Goal: Task Accomplishment & Management: Use online tool/utility

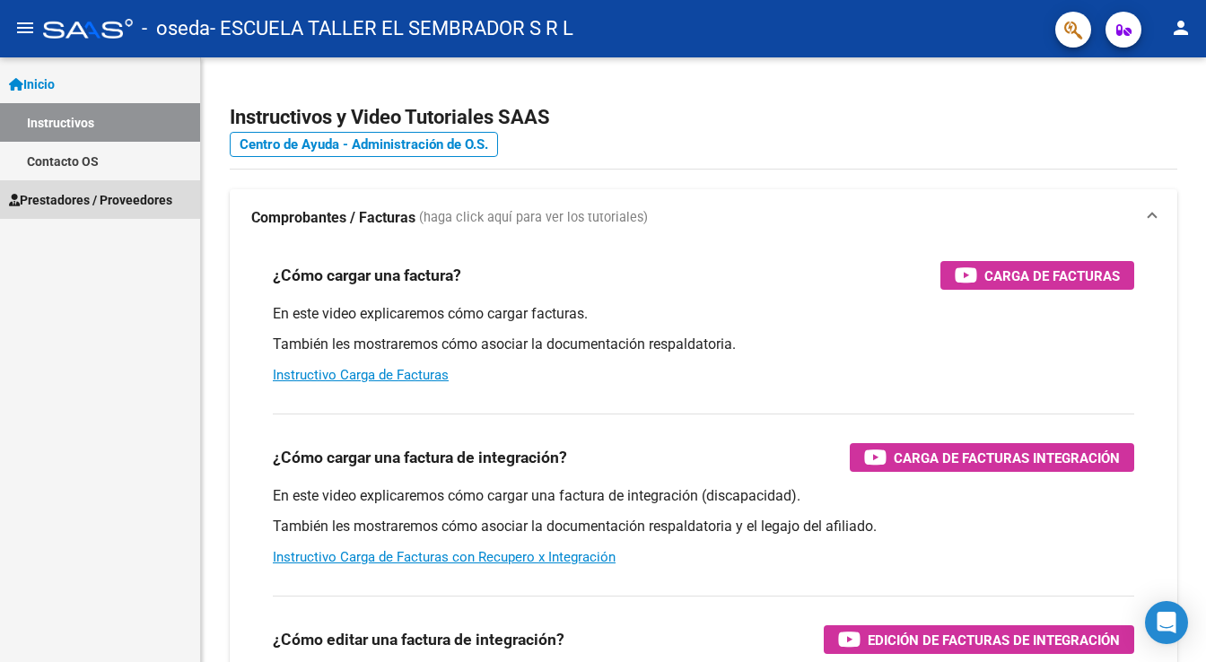
click at [83, 197] on span "Prestadores / Proveedores" at bounding box center [90, 200] width 163 height 20
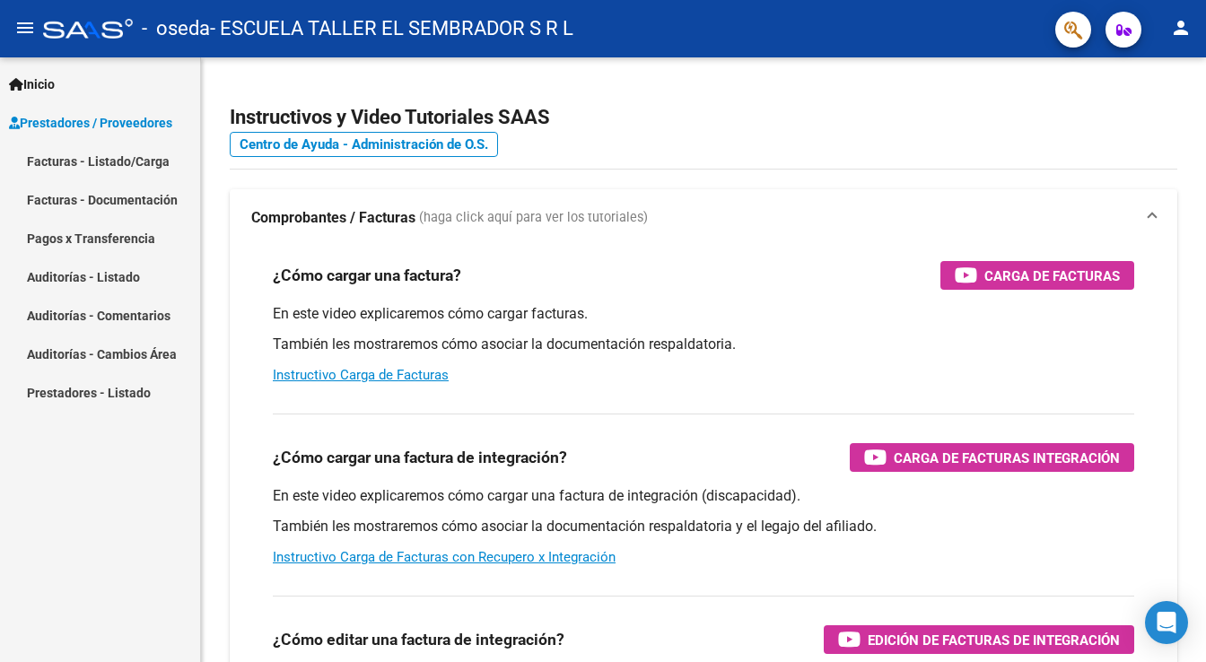
click at [96, 171] on link "Facturas - Listado/Carga" at bounding box center [100, 161] width 200 height 39
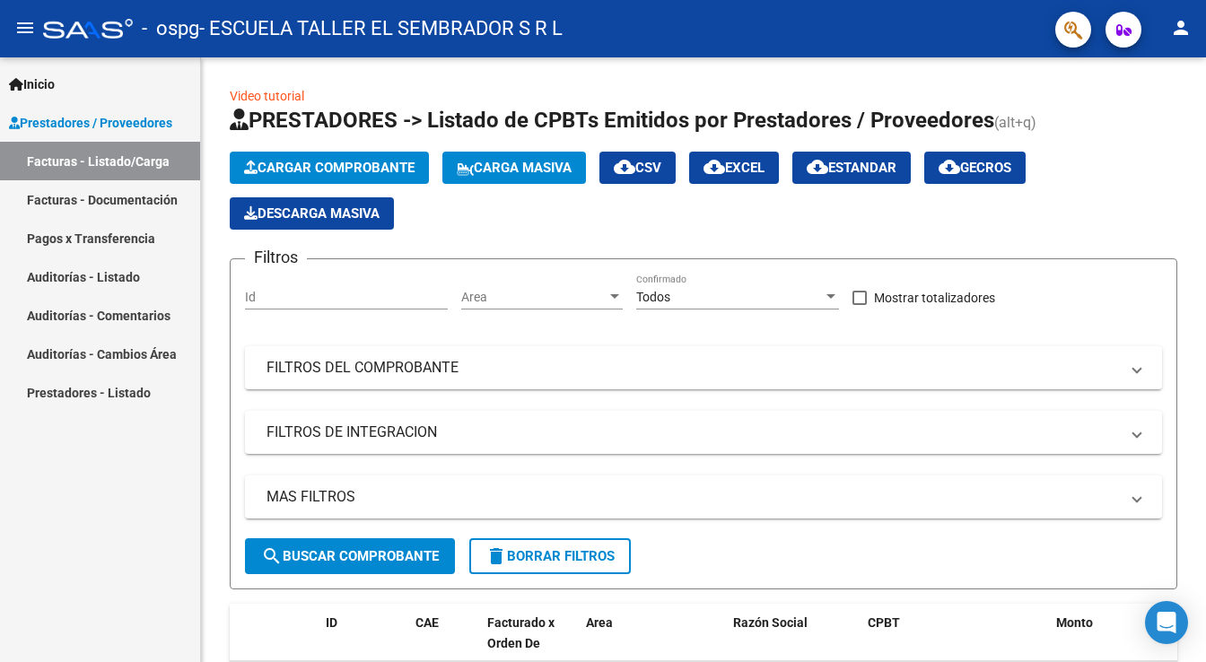
click at [111, 163] on link "Facturas - Listado/Carga" at bounding box center [100, 161] width 200 height 39
click at [110, 162] on link "Facturas - Listado/Carga" at bounding box center [100, 161] width 200 height 39
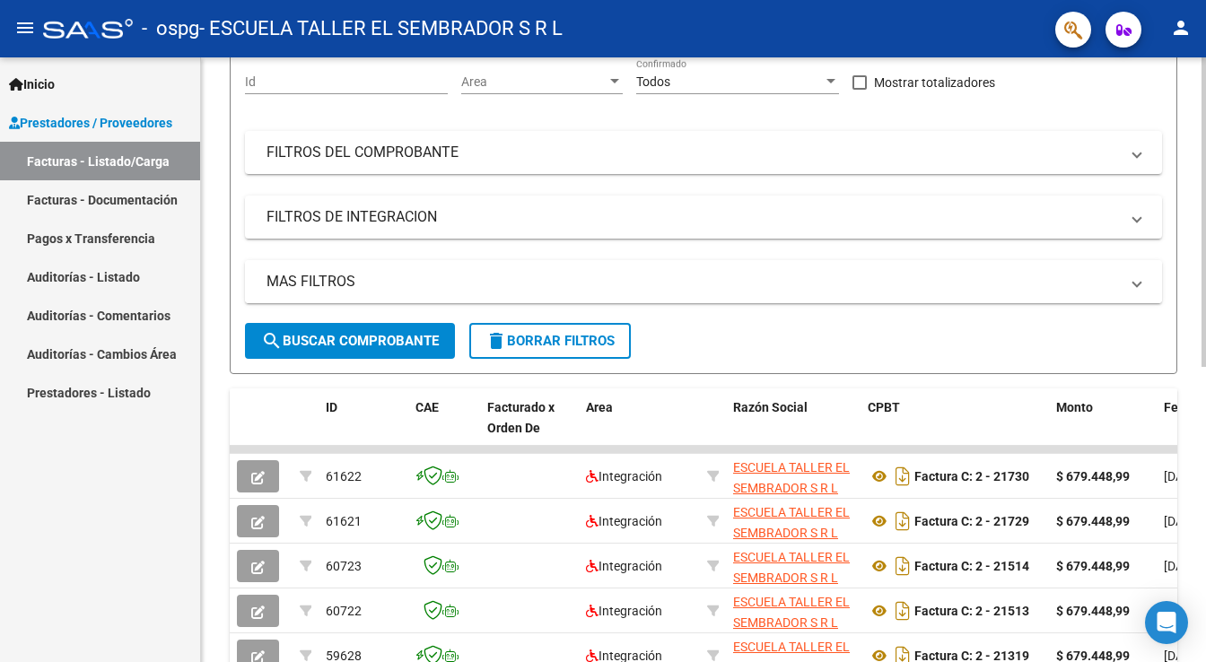
scroll to position [287, 0]
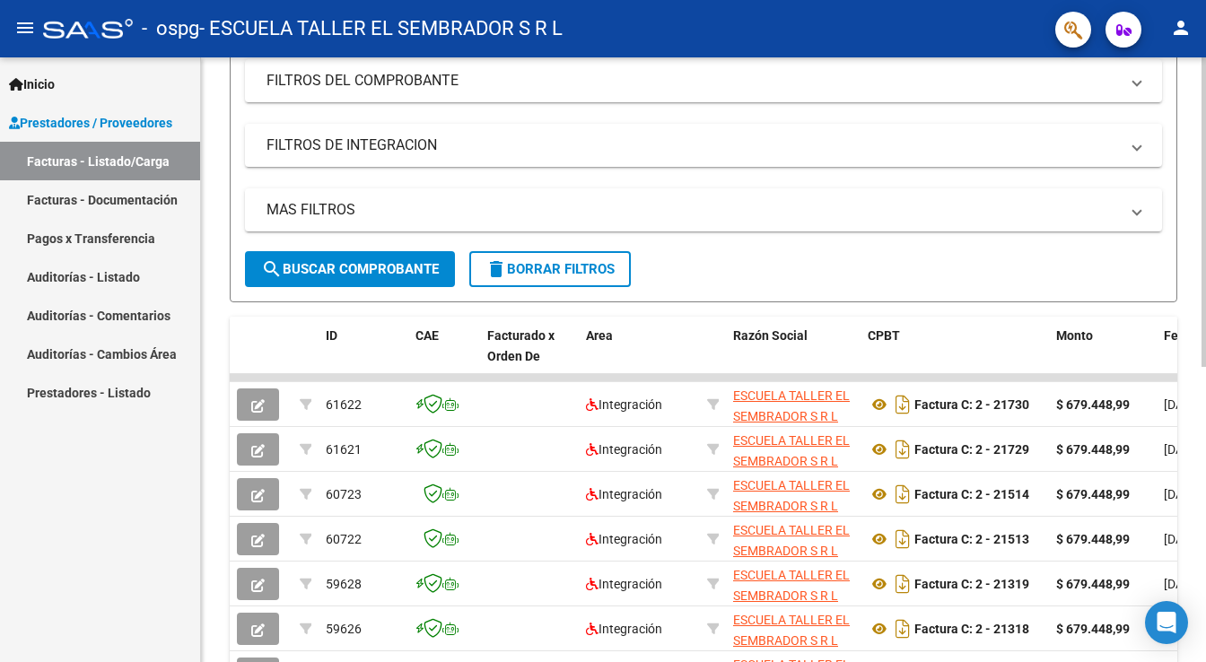
drag, startPoint x: 499, startPoint y: 397, endPoint x: 1187, endPoint y: 403, distance: 688.3
click at [1178, 407] on div "Video tutorial PRESTADORES -> Listado de CPBTs Emitidos por Prestadores / Prove…" at bounding box center [703, 354] width 1005 height 1169
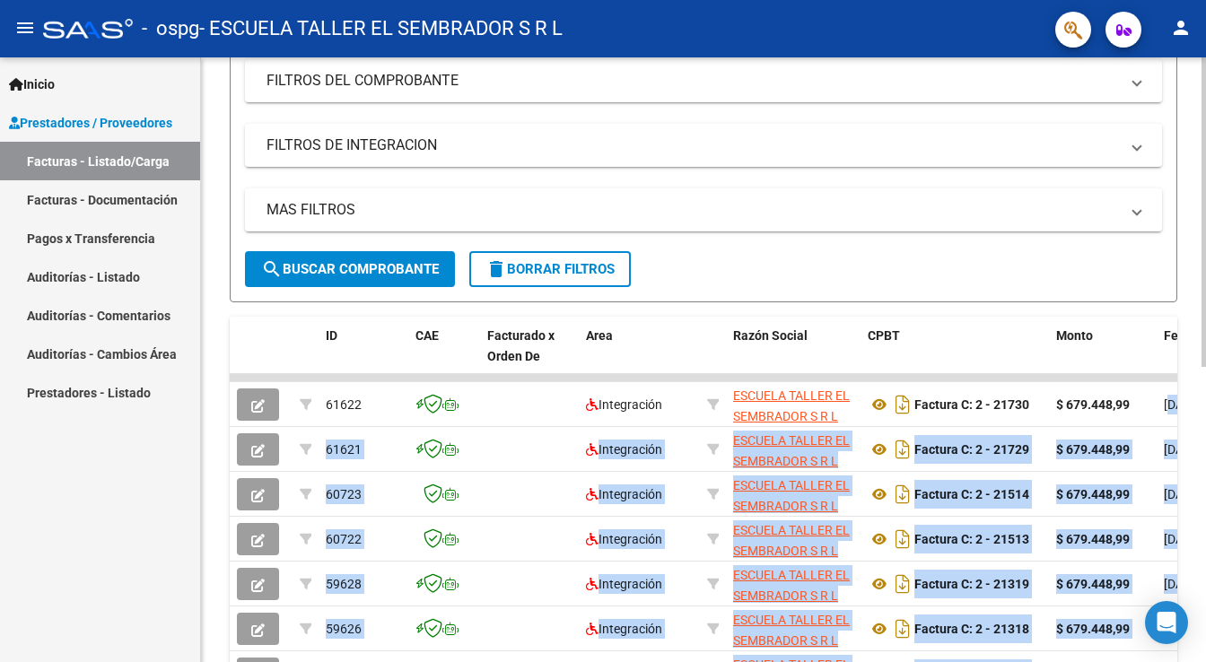
click at [1205, 399] on div "Video tutorial PRESTADORES -> Listado de CPBTs Emitidos por Prestadores / Prove…" at bounding box center [706, 354] width 1010 height 1169
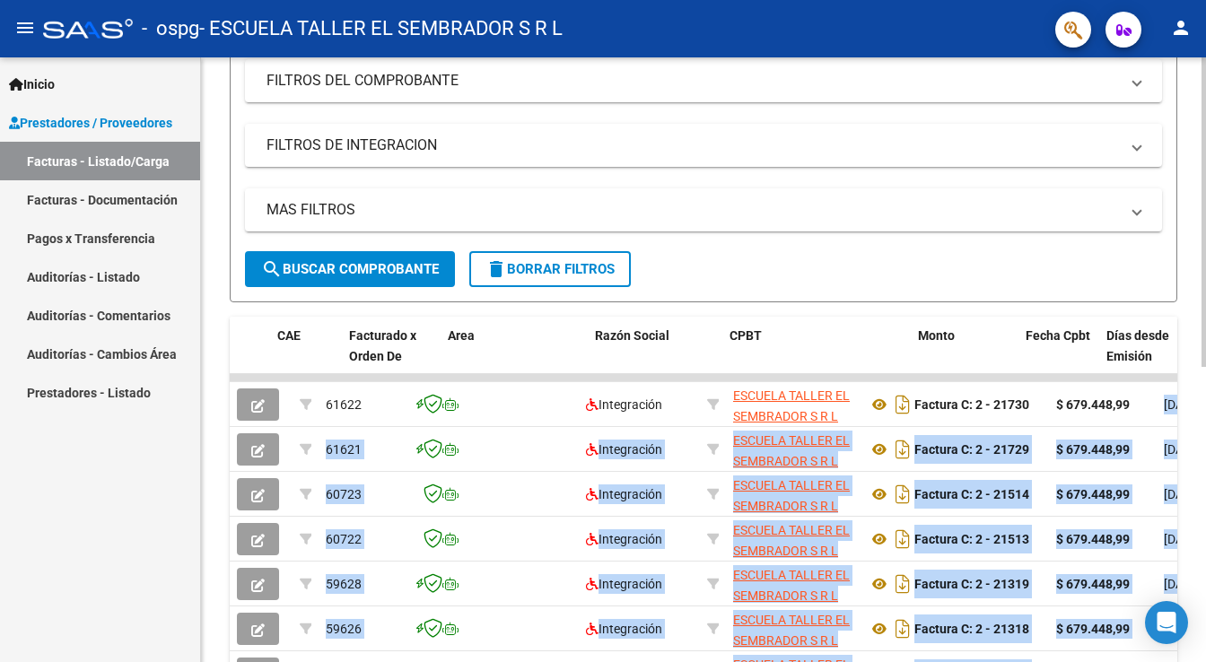
scroll to position [0, 267]
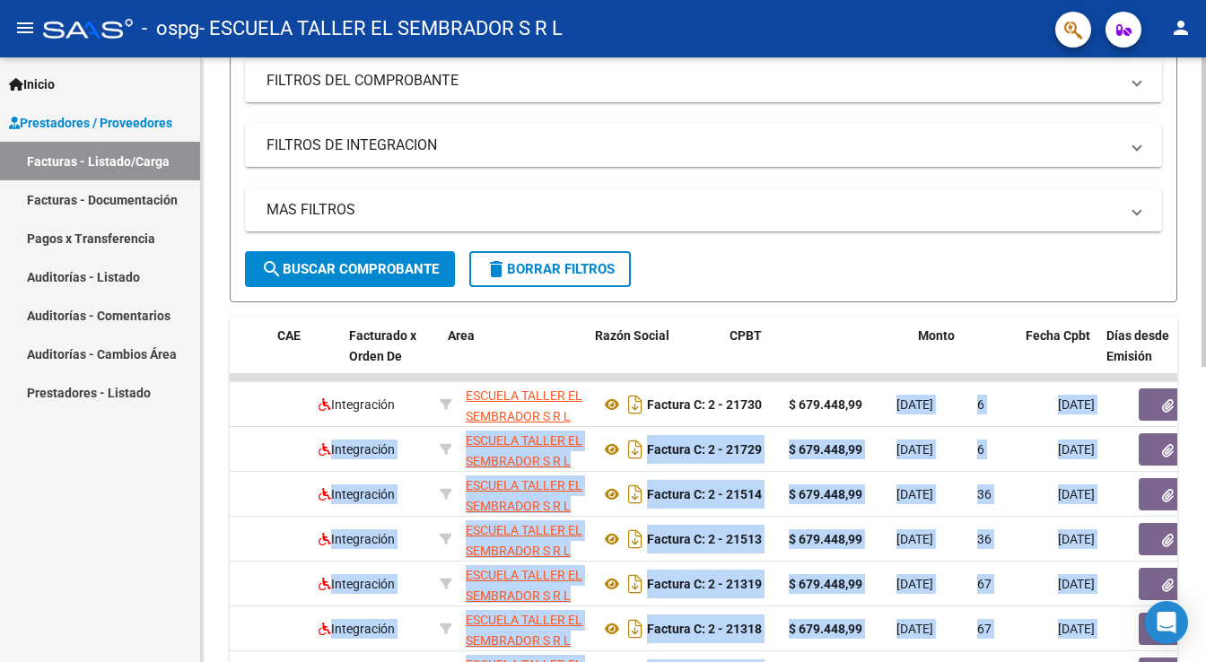
drag, startPoint x: 1158, startPoint y: 400, endPoint x: 1188, endPoint y: 389, distance: 31.5
click at [1188, 389] on div "Video tutorial PRESTADORES -> Listado de CPBTs Emitidos por Prestadores / Prove…" at bounding box center [703, 354] width 1005 height 1169
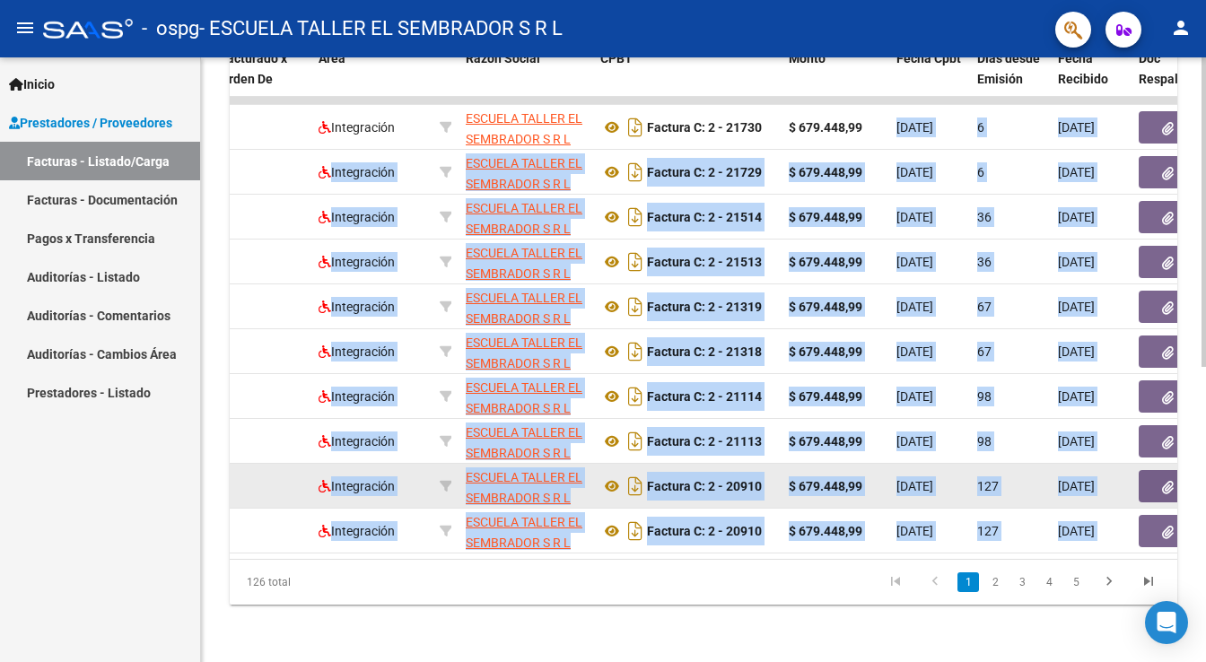
scroll to position [574, 0]
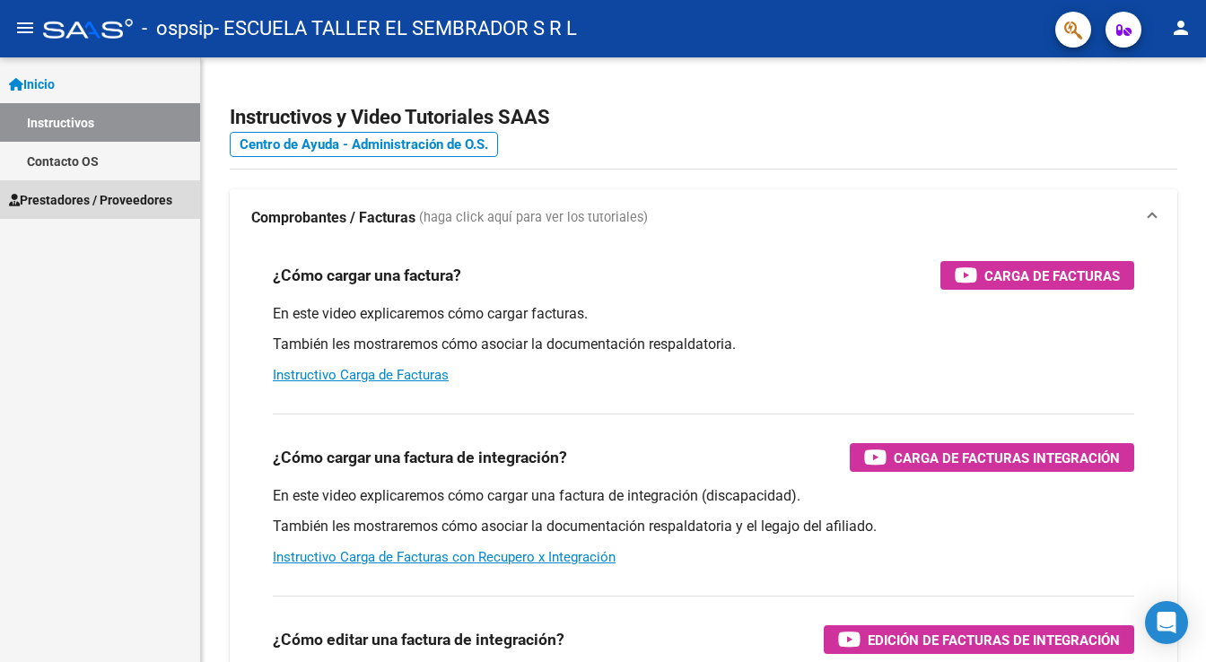
click at [72, 197] on span "Prestadores / Proveedores" at bounding box center [90, 200] width 163 height 20
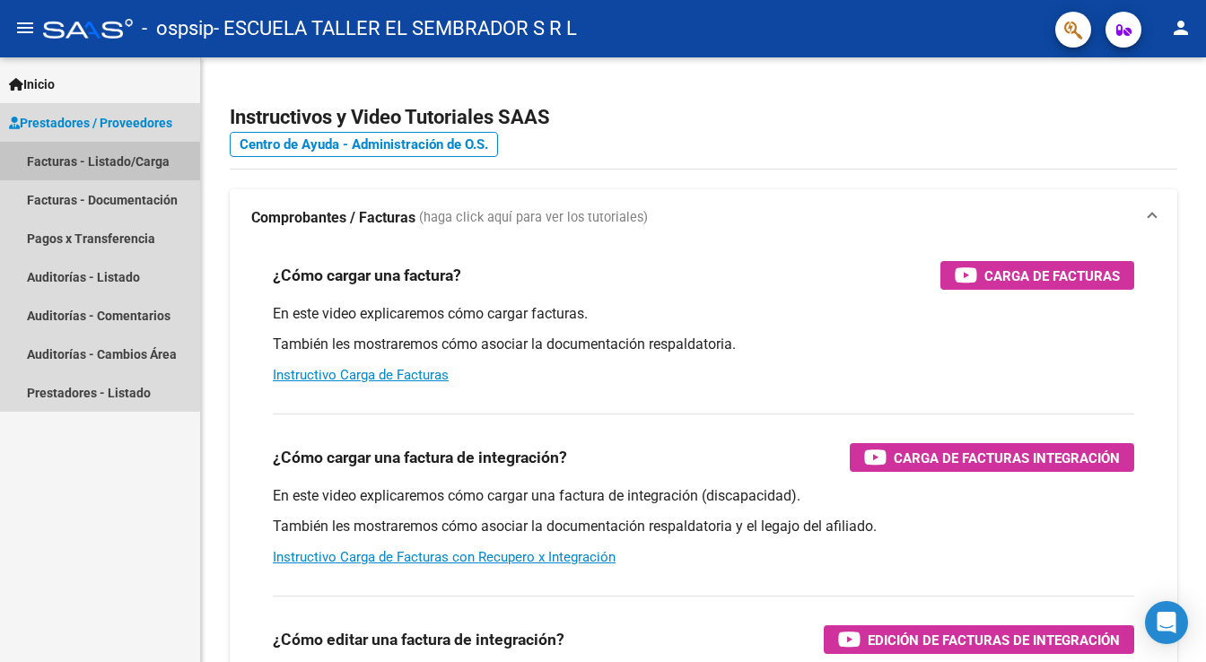
click at [86, 159] on link "Facturas - Listado/Carga" at bounding box center [100, 161] width 200 height 39
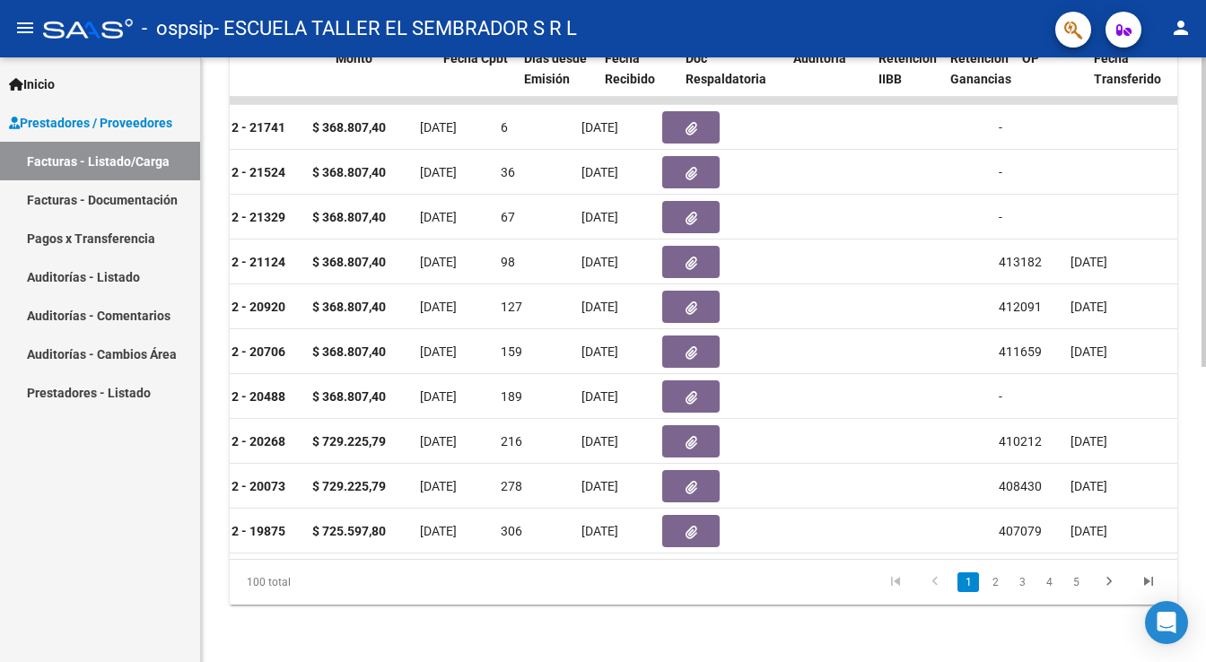
scroll to position [0, 562]
